Goal: Task Accomplishment & Management: Manage account settings

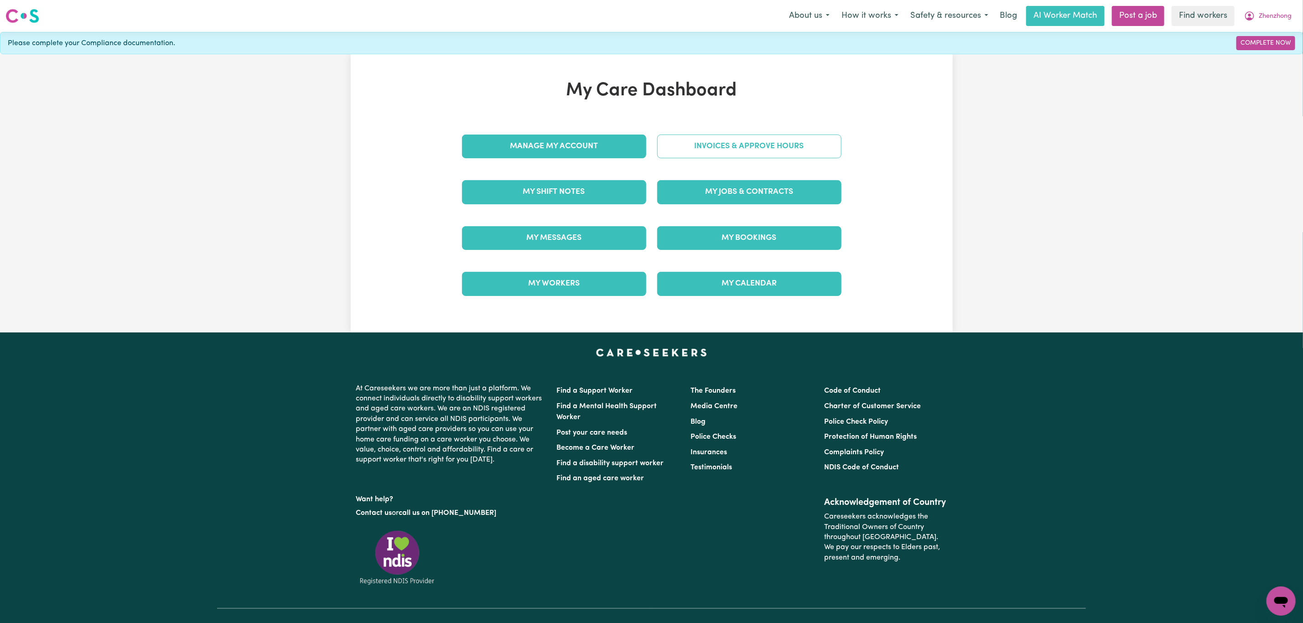
click at [739, 154] on link "Invoices & Approve Hours" at bounding box center [749, 147] width 184 height 24
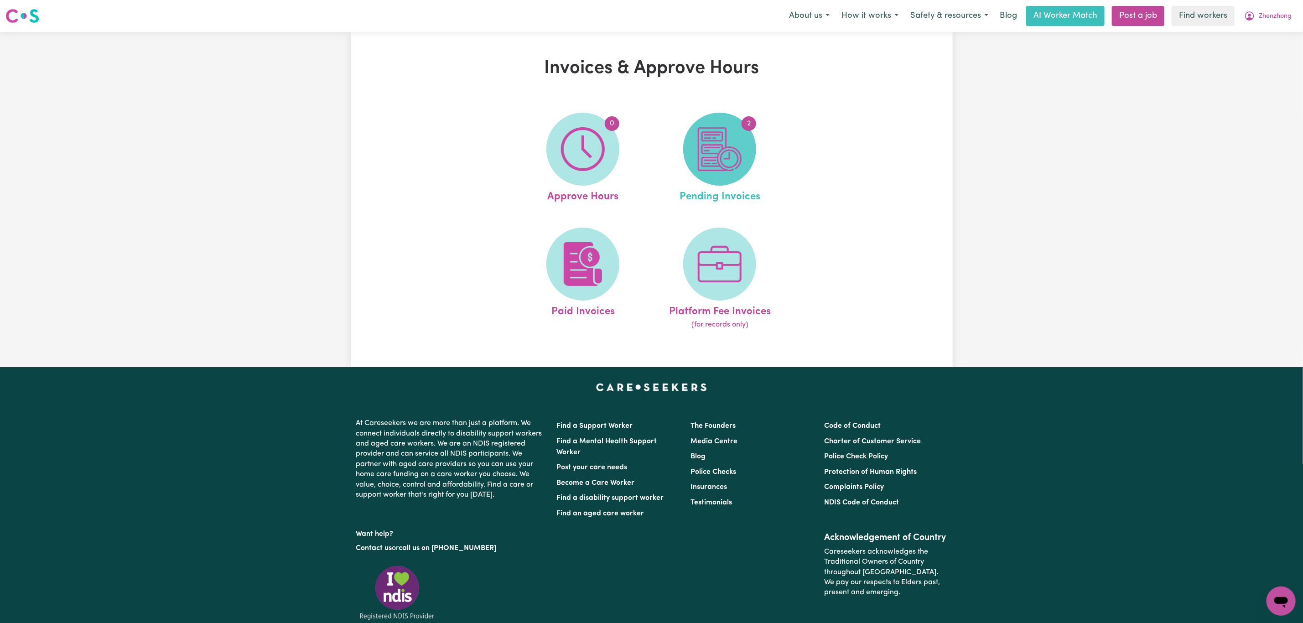
click at [733, 134] on img at bounding box center [720, 149] width 44 height 44
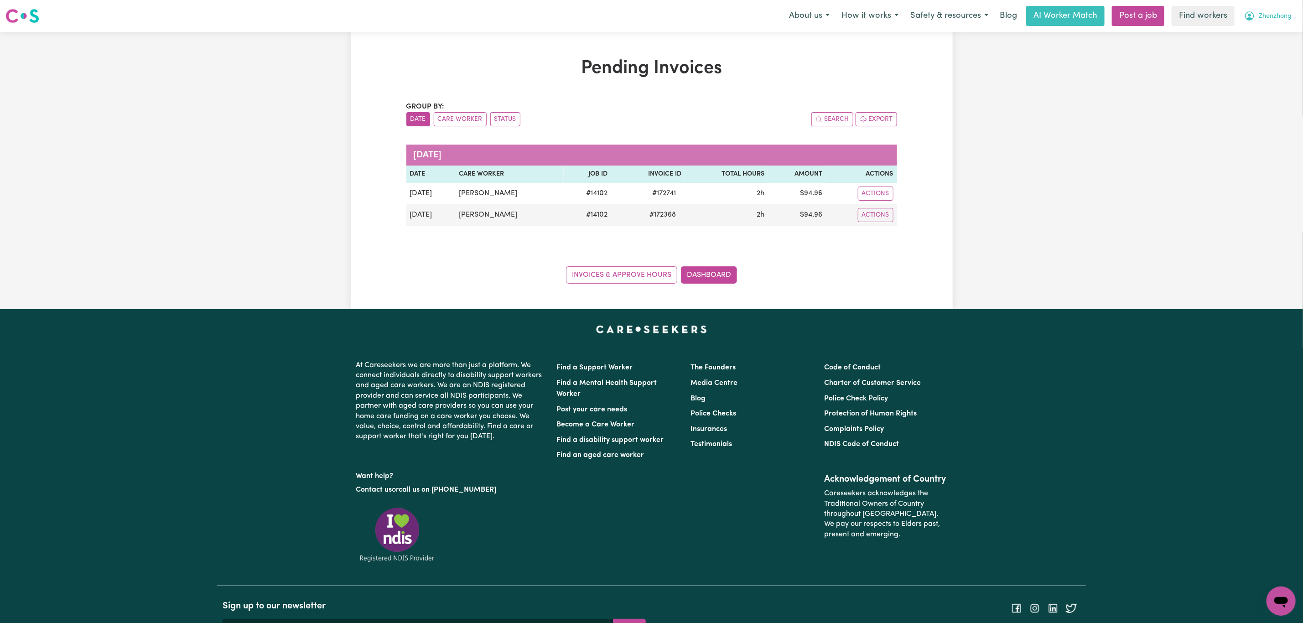
click at [1273, 16] on span "Zhenzhong" at bounding box center [1275, 16] width 33 height 10
click at [1262, 47] on link "Logout" at bounding box center [1261, 52] width 72 height 17
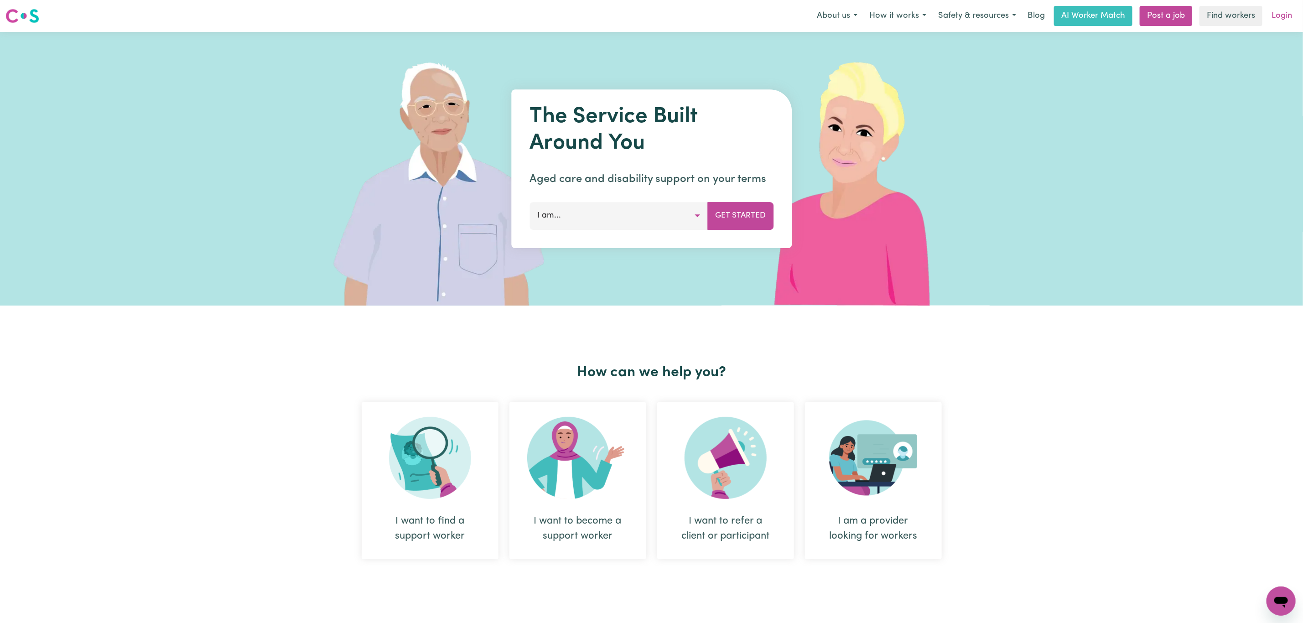
click at [1269, 17] on link "Login" at bounding box center [1281, 16] width 31 height 20
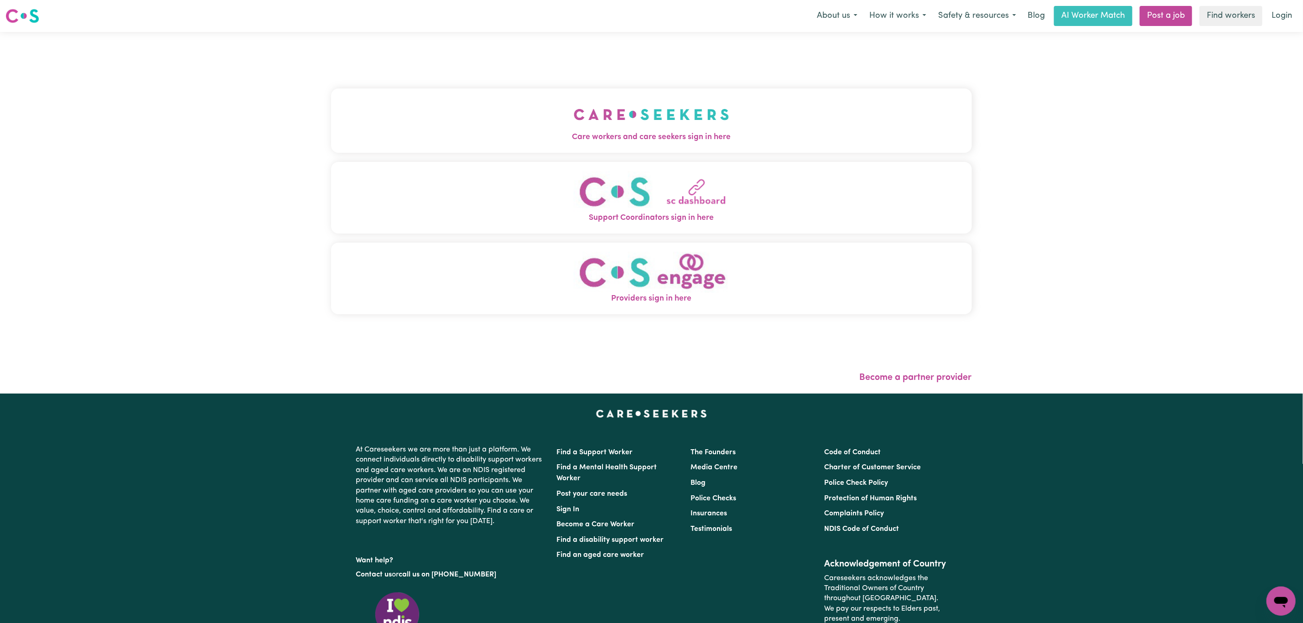
click at [536, 100] on button "Care workers and care seekers sign in here" at bounding box center [651, 120] width 641 height 64
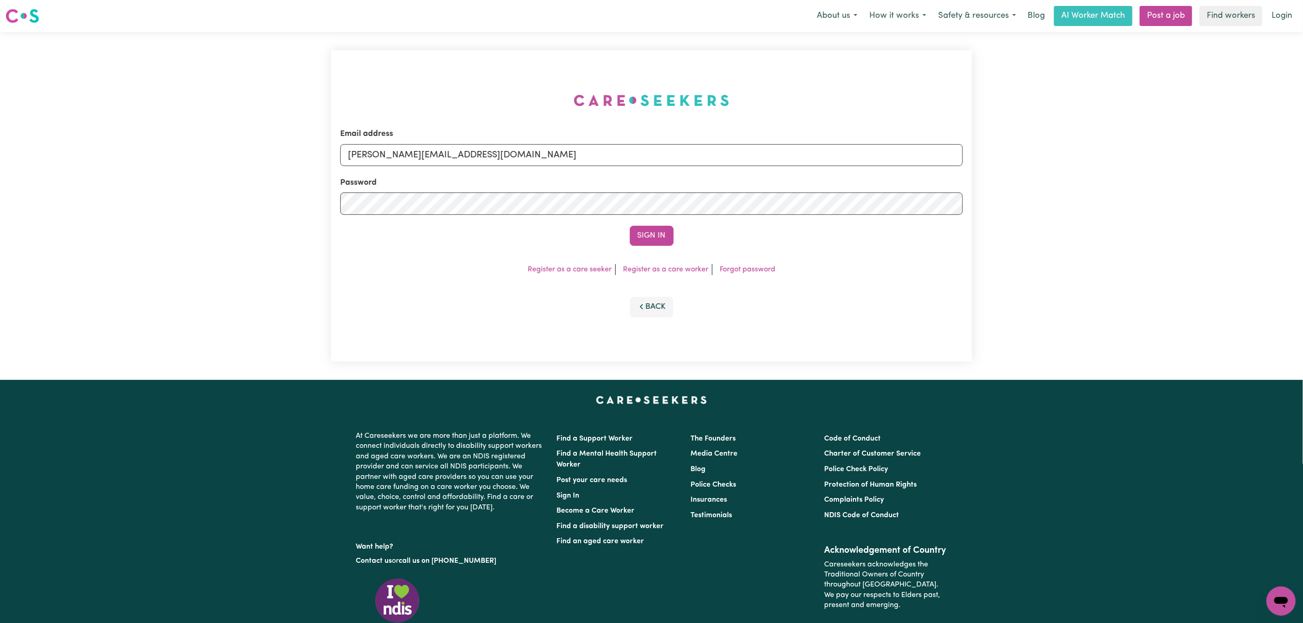
click at [438, 131] on div "Email address [PERSON_NAME][EMAIL_ADDRESS][DOMAIN_NAME]" at bounding box center [651, 146] width 623 height 37
click at [375, 169] on form "Email address [PERSON_NAME][EMAIL_ADDRESS][DOMAIN_NAME] Password Sign In" at bounding box center [651, 187] width 623 height 118
click at [377, 156] on input "[PERSON_NAME][EMAIL_ADDRESS][DOMAIN_NAME]" at bounding box center [651, 155] width 623 height 22
drag, startPoint x: 396, startPoint y: 156, endPoint x: 859, endPoint y: 156, distance: 463.4
click at [859, 156] on input "[EMAIL_ADDRESS][PERSON_NAME][DOMAIN_NAME]" at bounding box center [651, 155] width 623 height 22
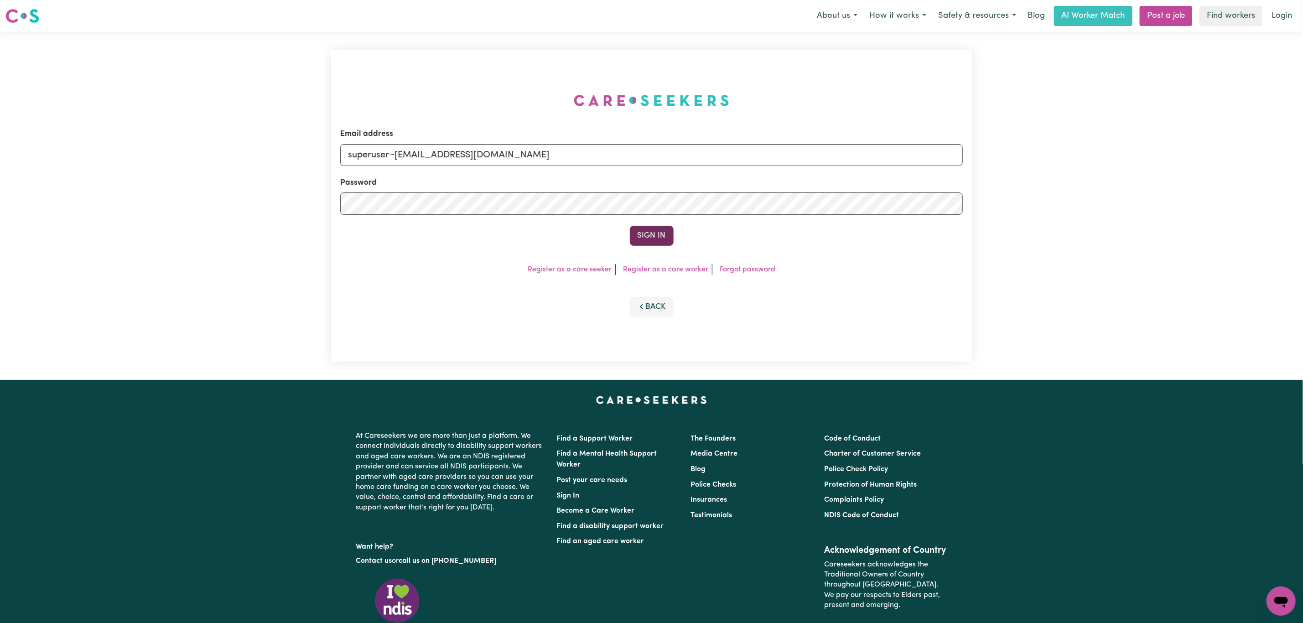
type input "superuser~[EMAIL_ADDRESS][DOMAIN_NAME]"
click at [650, 233] on button "Sign In" at bounding box center [652, 236] width 44 height 20
